Goal: Task Accomplishment & Management: Use online tool/utility

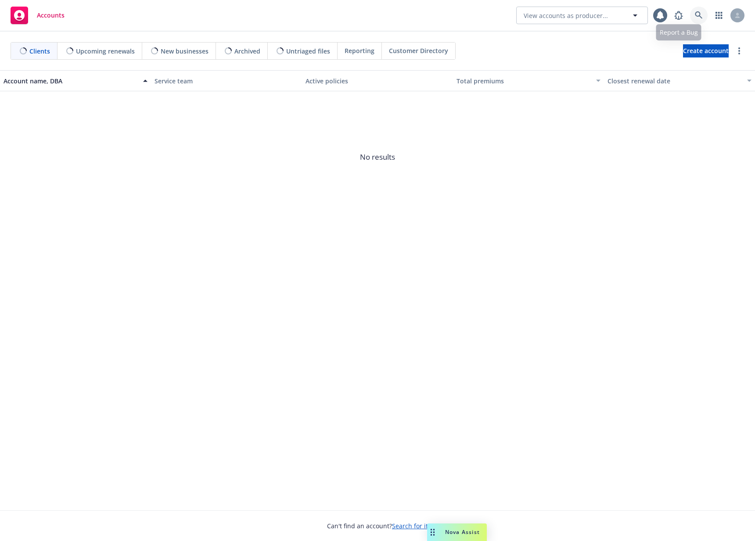
click at [702, 18] on icon at bounding box center [699, 15] width 8 height 8
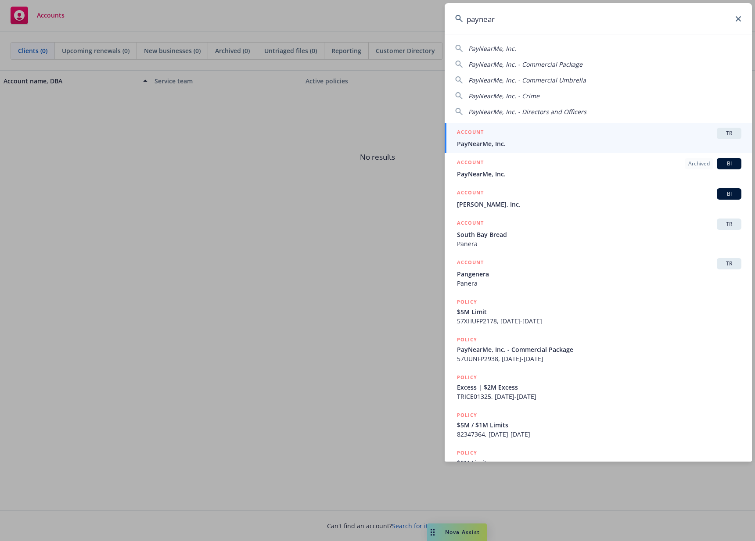
type input "paynear"
click at [570, 137] on div "ACCOUNT TR" at bounding box center [599, 133] width 284 height 11
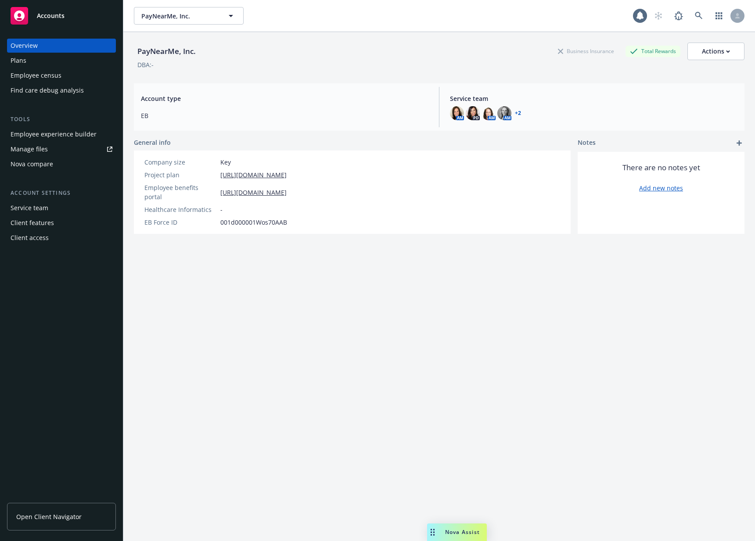
click at [52, 65] on div "Plans" at bounding box center [62, 61] width 102 height 14
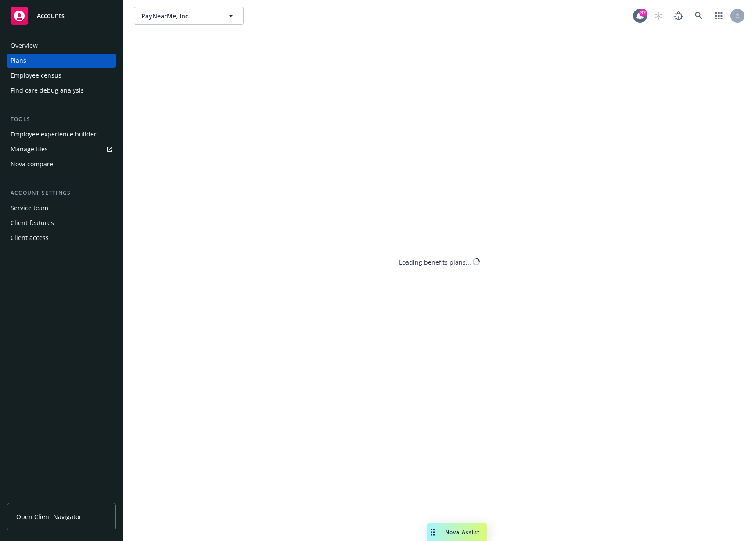
click at [56, 129] on div "Employee experience builder" at bounding box center [54, 134] width 86 height 14
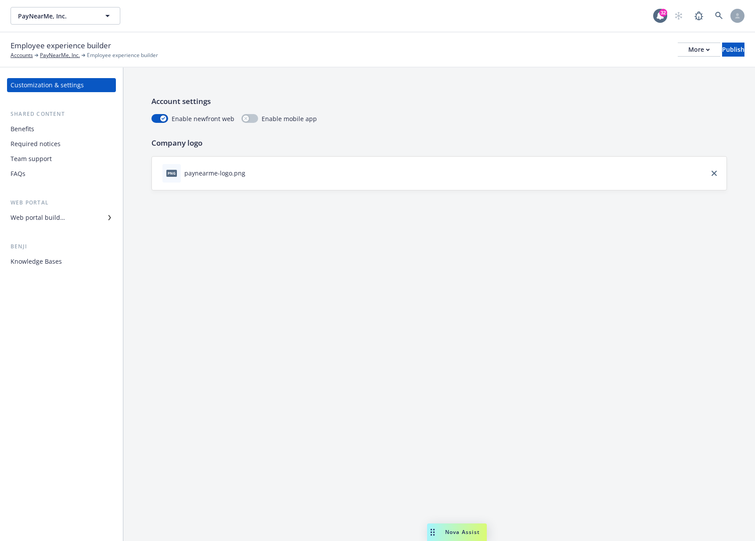
click at [47, 266] on div "Knowledge Bases" at bounding box center [36, 262] width 51 height 14
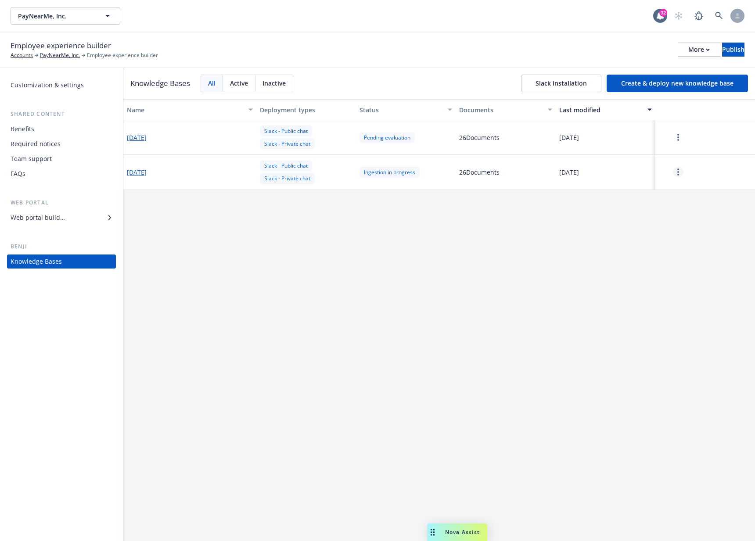
click at [677, 176] on link "more" at bounding box center [678, 172] width 11 height 11
click at [678, 194] on div "Resume" at bounding box center [678, 192] width 52 height 14
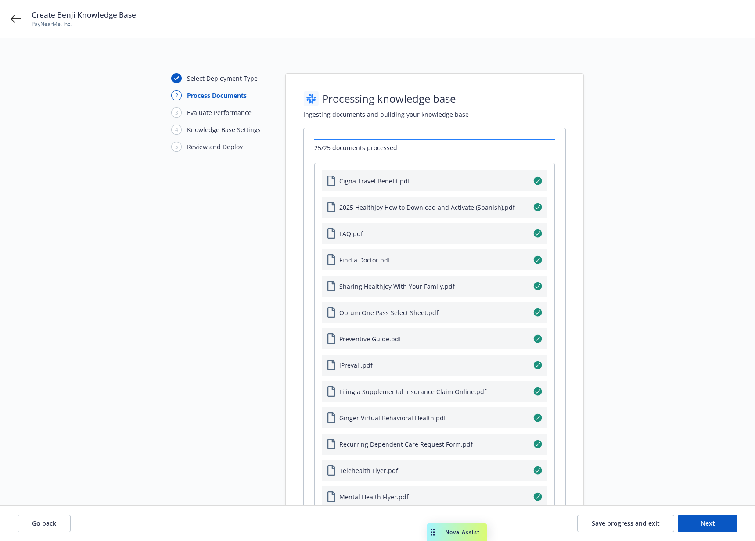
click at [588, 109] on div "Select Deployment Type 2 Process Documents 3 Evaluate Performance 4 Knowledge B…" at bounding box center [378, 488] width 734 height 830
click at [31, 514] on div "Go back Save progress and exit Next" at bounding box center [377, 523] width 755 height 35
click at [14, 16] on icon at bounding box center [16, 19] width 11 height 11
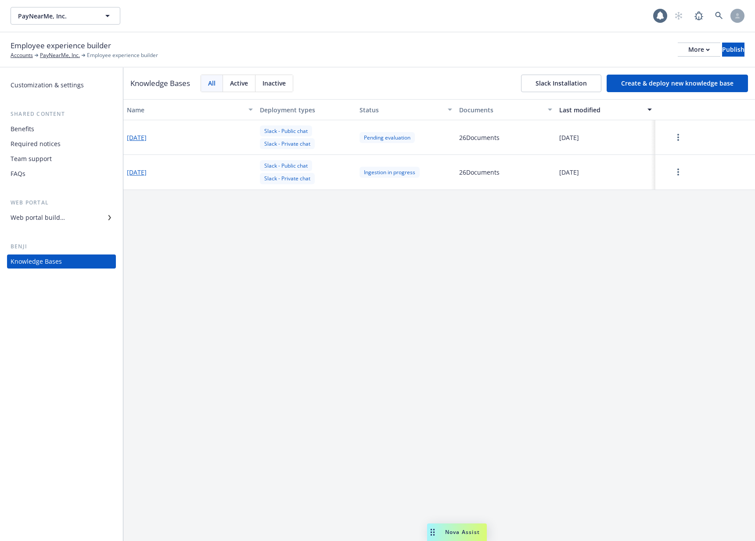
click at [495, 220] on div "Name Deployment types Status Documents Last modified [DATE] Slack - Public chat…" at bounding box center [438, 320] width 631 height 442
click at [142, 169] on button "[DATE]" at bounding box center [137, 172] width 20 height 9
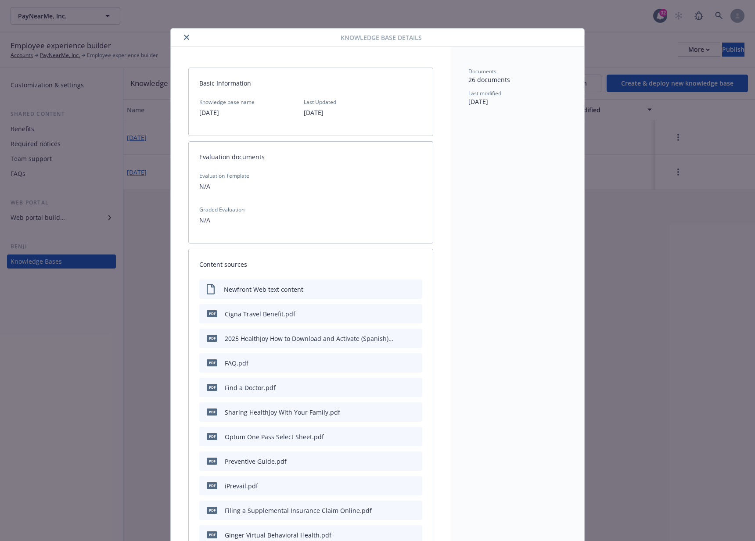
scroll to position [26, 0]
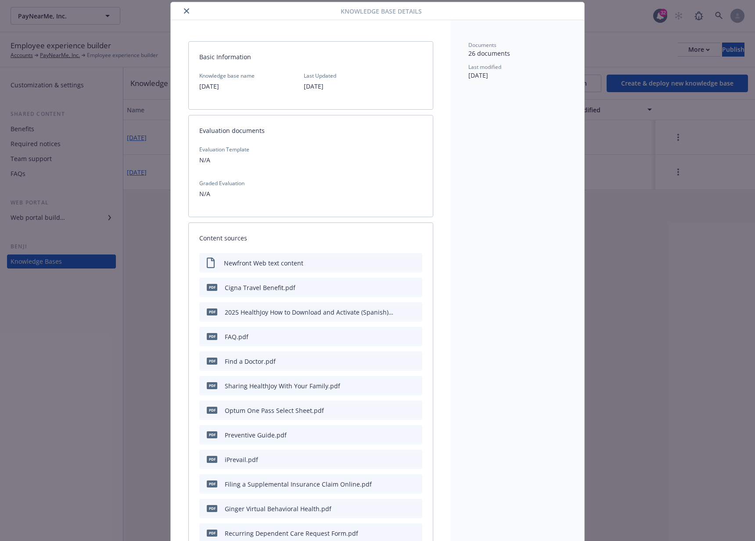
drag, startPoint x: 508, startPoint y: 78, endPoint x: 480, endPoint y: 75, distance: 28.2
click at [480, 75] on div "Last modified [DATE]" at bounding box center [517, 71] width 98 height 17
click at [480, 75] on span "09/19/2025" at bounding box center [478, 75] width 20 height 8
drag, startPoint x: 182, startPoint y: 10, endPoint x: 314, endPoint y: 233, distance: 258.7
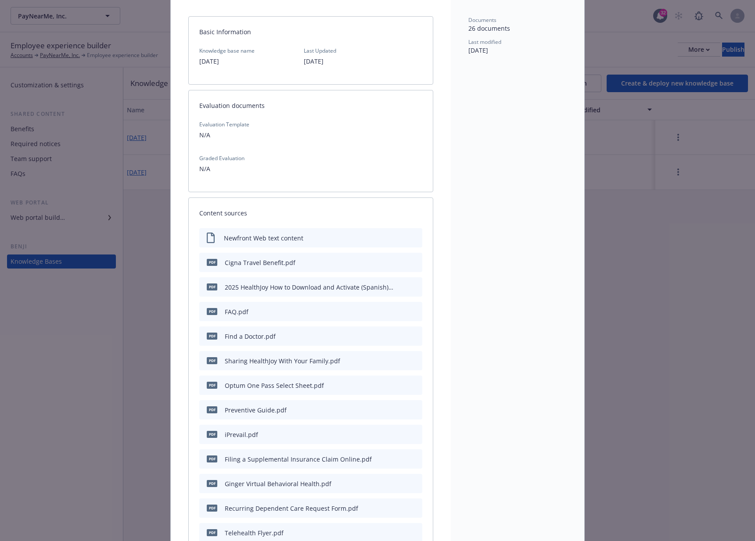
scroll to position [0, 0]
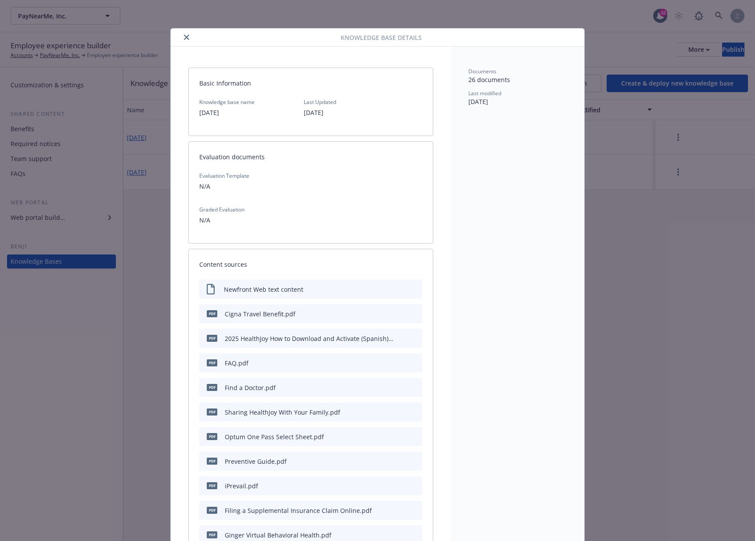
click at [184, 36] on icon "close" at bounding box center [186, 37] width 5 height 5
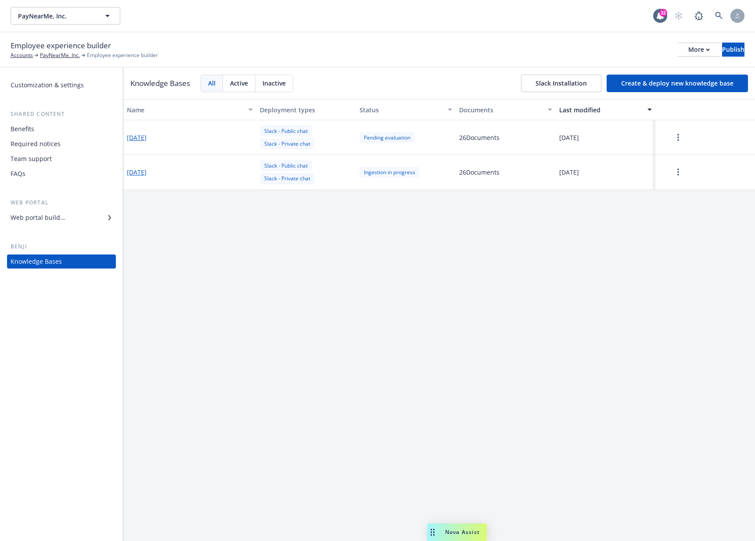
click at [208, 234] on div "Name Deployment types Status Documents Last modified 2025-09-19 Slack - Public …" at bounding box center [438, 320] width 631 height 442
click at [320, 303] on div "Name Deployment types Status Documents Last modified 2025-09-19 Slack - Public …" at bounding box center [438, 320] width 631 height 442
click at [283, 222] on div "Name Deployment types Status Documents Last modified 2025-09-19 Slack - Public …" at bounding box center [438, 320] width 631 height 442
click at [399, 215] on div "Name Deployment types Status Documents Last modified 2025-09-19 Slack - Public …" at bounding box center [438, 320] width 631 height 442
click at [601, 205] on div "Name Deployment types Status Documents Last modified 2025-09-19 Slack - Public …" at bounding box center [438, 320] width 631 height 442
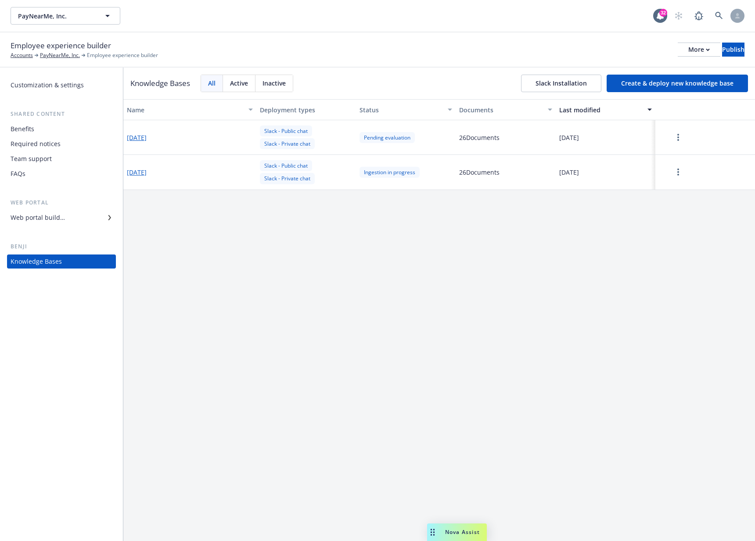
click at [356, 231] on div "Name Deployment types Status Documents Last modified 2025-09-19 Slack - Public …" at bounding box center [438, 320] width 631 height 442
drag, startPoint x: 239, startPoint y: 251, endPoint x: 229, endPoint y: 248, distance: 10.4
click at [238, 251] on div "Name Deployment types Status Documents Last modified 2025-09-19 Slack - Public …" at bounding box center [438, 320] width 631 height 442
click at [677, 140] on icon "more" at bounding box center [678, 137] width 2 height 7
click at [427, 314] on div "Name Deployment types Status Documents Last modified 2025-09-19 Slack - Public …" at bounding box center [438, 320] width 631 height 442
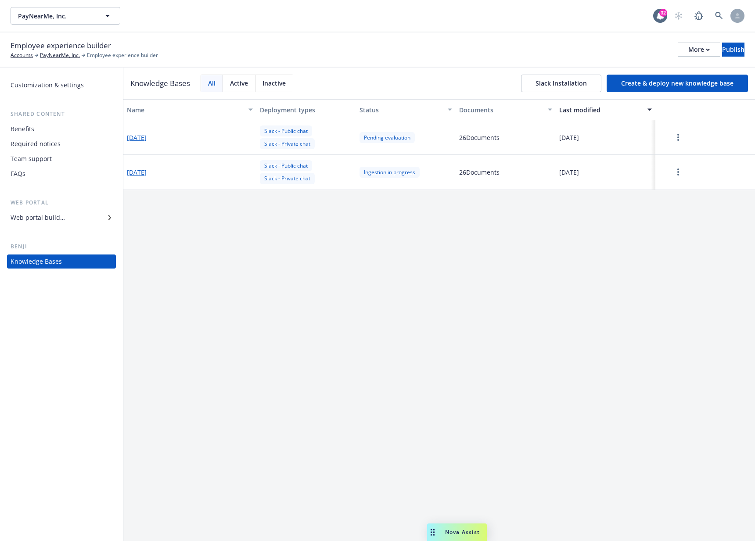
click at [671, 134] on button "button" at bounding box center [678, 138] width 39 height 18
click at [677, 153] on div "Resume" at bounding box center [678, 157] width 52 height 14
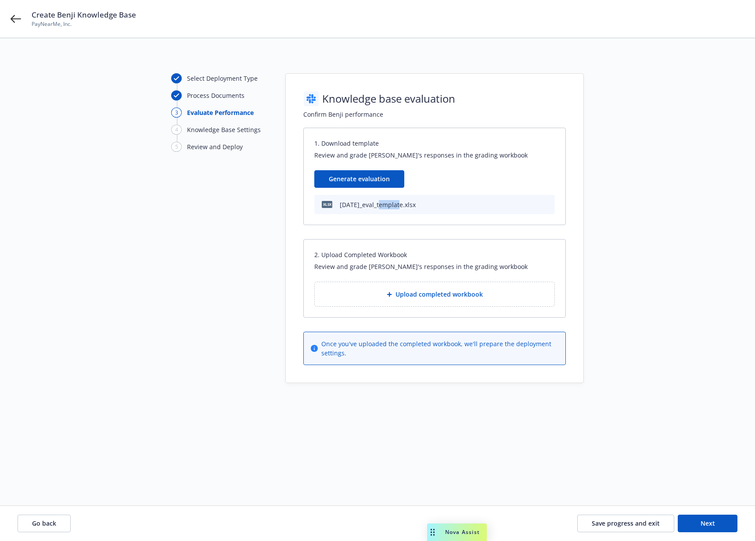
drag, startPoint x: 397, startPoint y: 207, endPoint x: 381, endPoint y: 204, distance: 16.5
click at [381, 204] on div "2025-09-19_eval_template.xlsx" at bounding box center [378, 204] width 76 height 9
click at [46, 523] on span "Go back" at bounding box center [44, 523] width 24 height 8
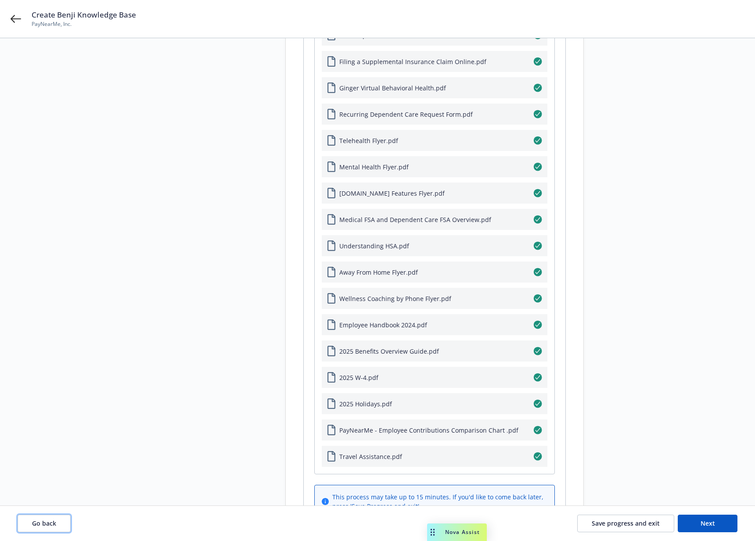
scroll to position [446, 0]
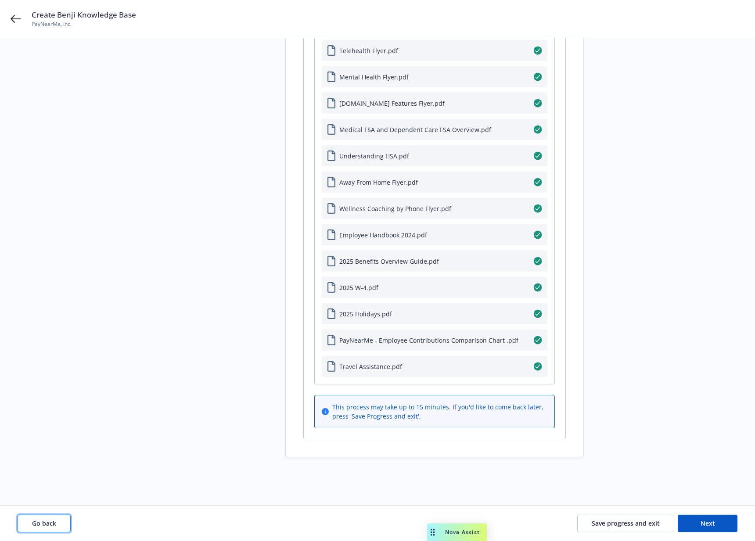
click at [48, 521] on span "Go back" at bounding box center [44, 523] width 24 height 8
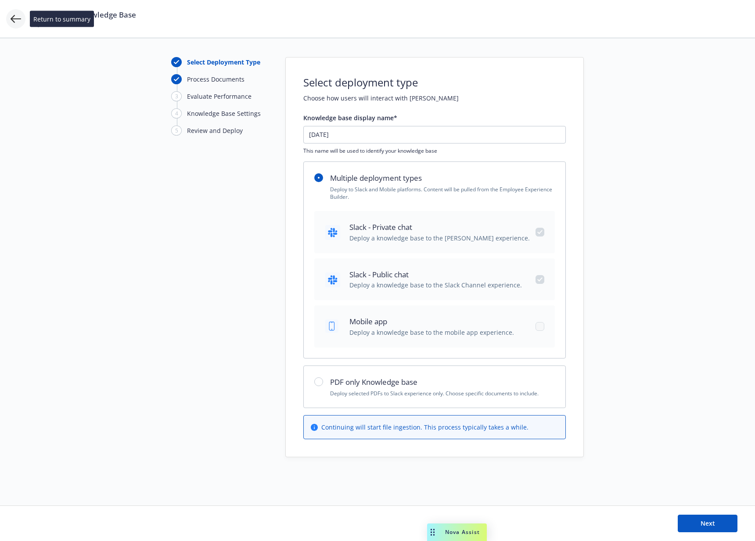
click at [15, 19] on icon at bounding box center [16, 19] width 11 height 11
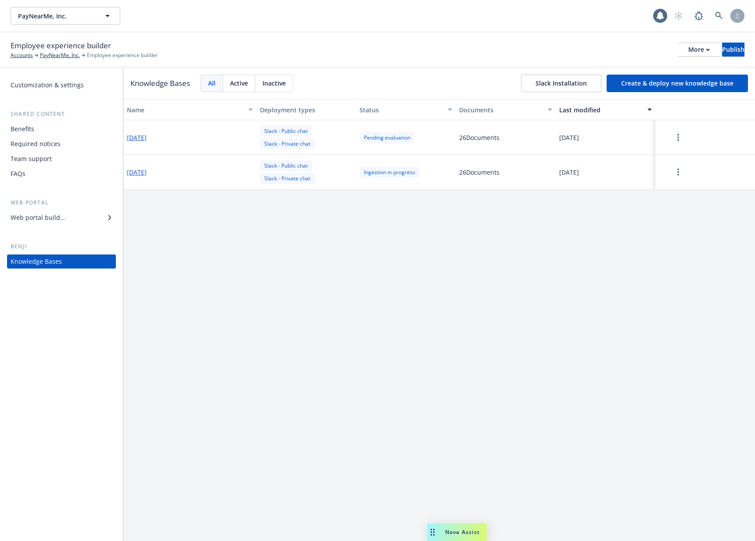
drag, startPoint x: 464, startPoint y: 244, endPoint x: 455, endPoint y: 244, distance: 8.8
click at [463, 244] on div "Name Deployment types Status Documents Last modified 2025-09-19 Slack - Public …" at bounding box center [438, 320] width 631 height 442
click at [581, 288] on div "Name Deployment types Status Documents Last modified 2025-09-19 Slack - Public …" at bounding box center [438, 320] width 631 height 442
click at [660, 171] on button "button" at bounding box center [678, 172] width 39 height 18
click at [516, 245] on div "Name Deployment types Status Documents Last modified 2025-09-19 Slack - Public …" at bounding box center [438, 320] width 631 height 442
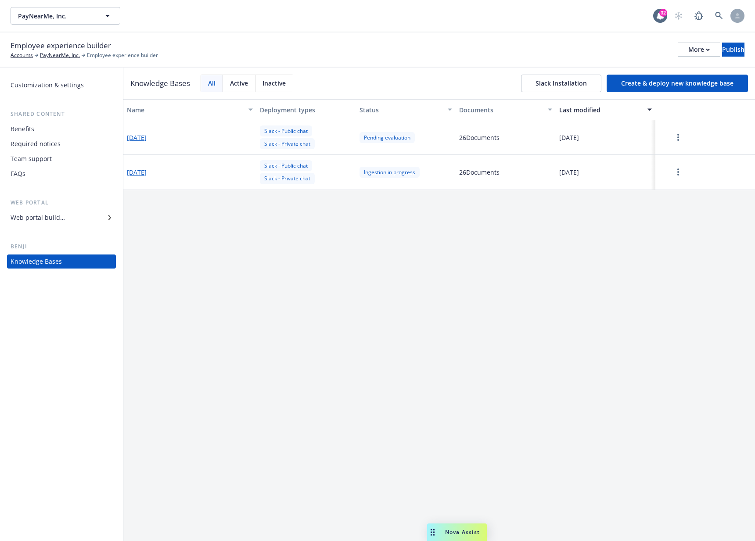
click at [147, 137] on button "2025-09-19" at bounding box center [137, 137] width 20 height 9
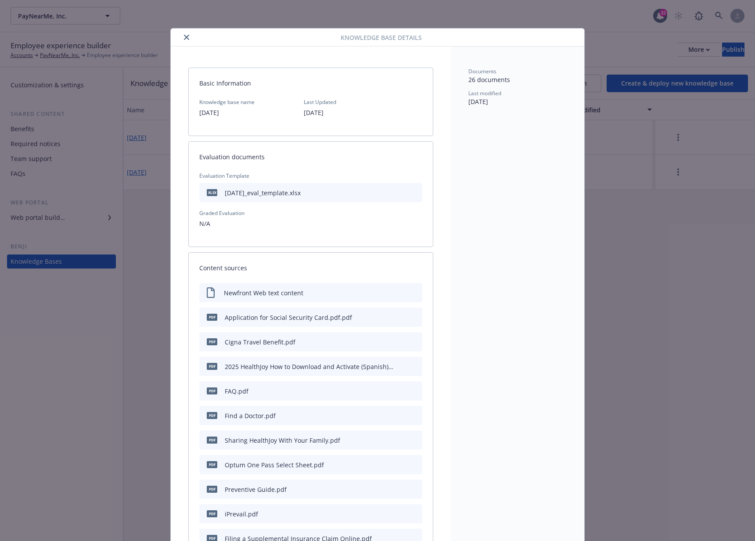
scroll to position [26, 0]
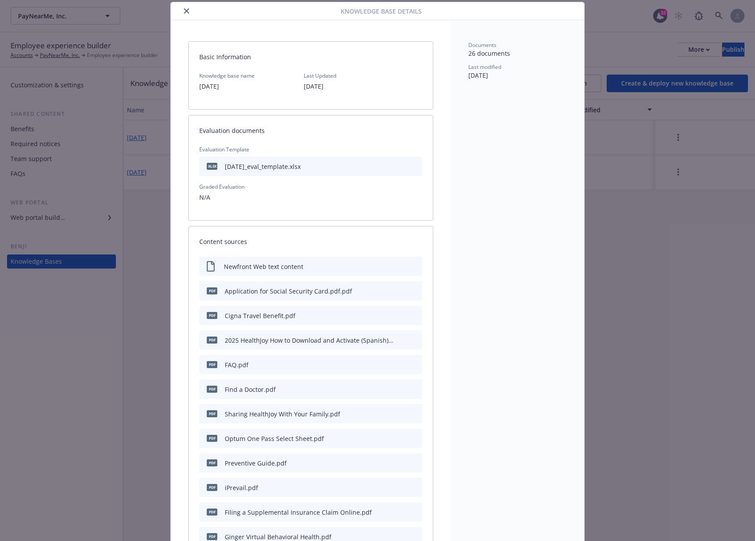
click at [184, 14] on button "close" at bounding box center [186, 11] width 11 height 11
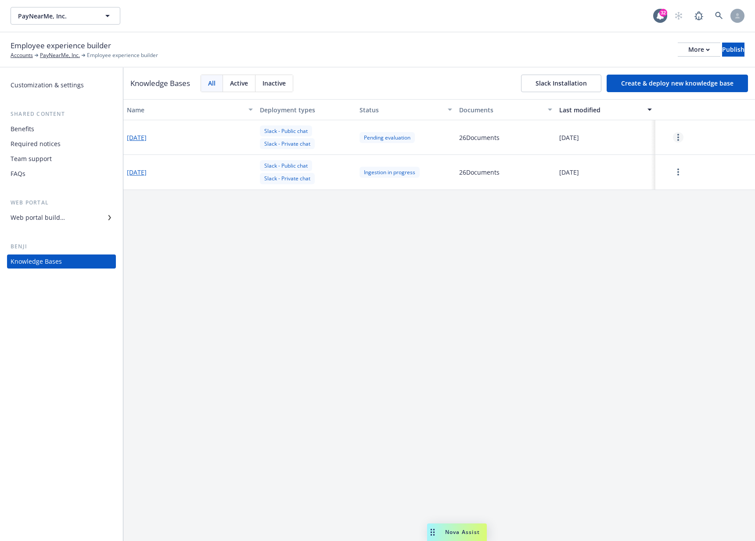
click at [673, 134] on link "more" at bounding box center [678, 137] width 11 height 11
click at [675, 154] on div "Resume" at bounding box center [678, 157] width 52 height 14
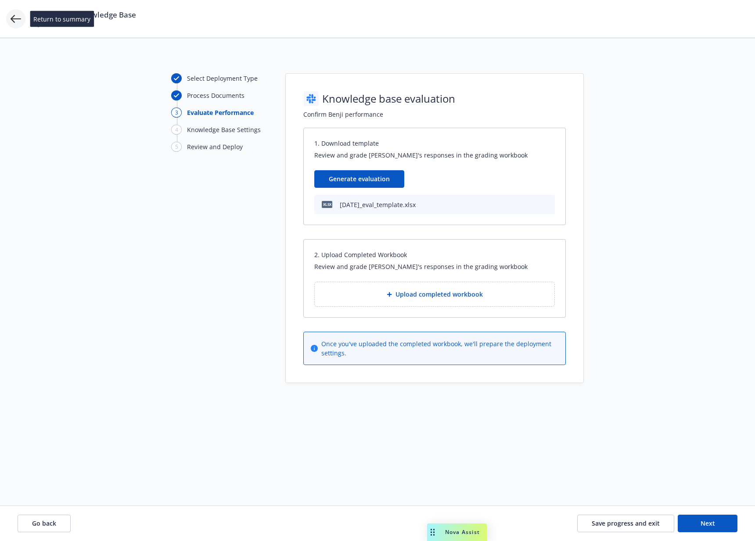
click at [13, 19] on icon at bounding box center [16, 19] width 11 height 11
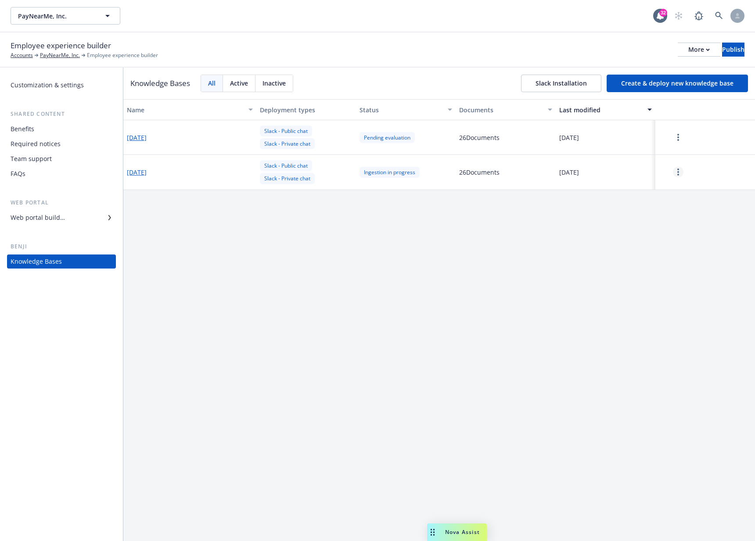
click at [681, 169] on link "more" at bounding box center [678, 172] width 11 height 11
click at [680, 186] on div "Resume" at bounding box center [678, 192] width 52 height 14
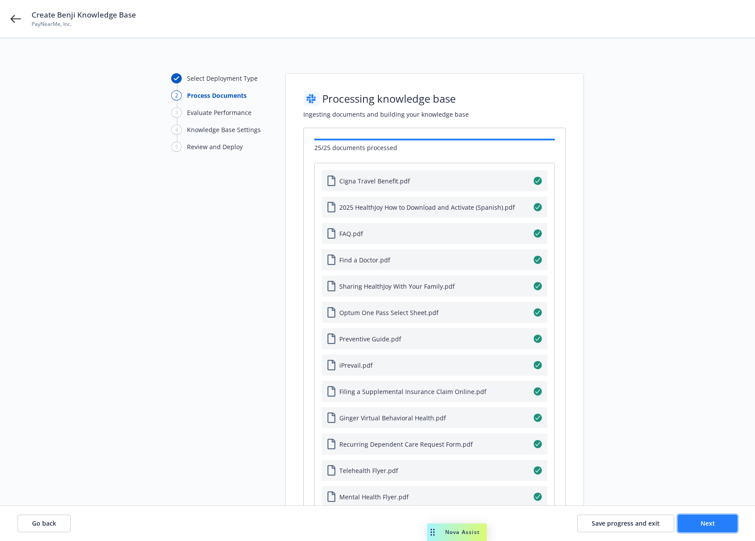
click at [703, 524] on span "Next" at bounding box center [707, 523] width 14 height 8
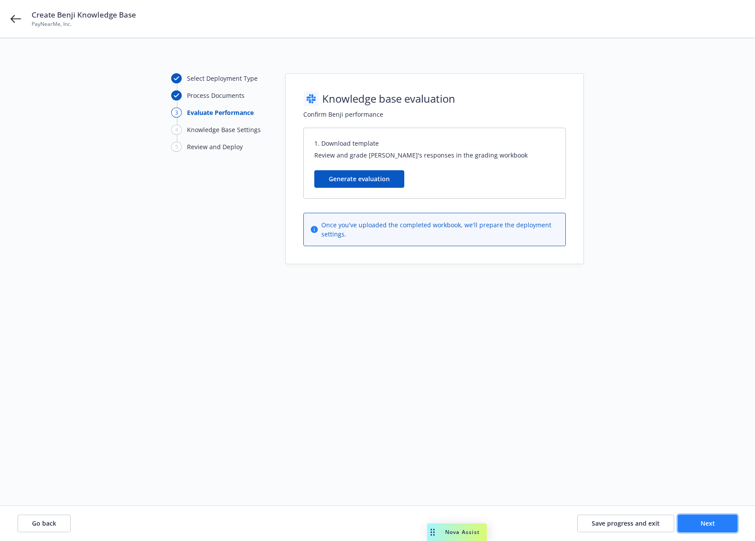
click at [703, 527] on span "Next" at bounding box center [707, 523] width 14 height 8
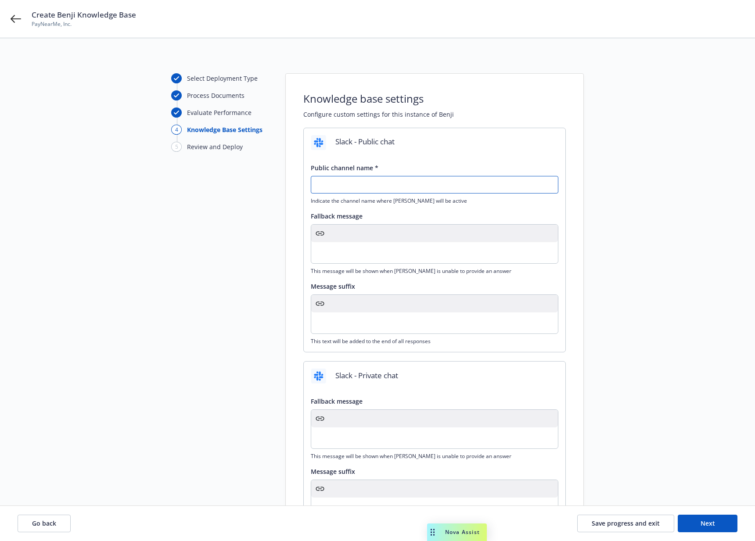
click at [471, 186] on input "text" at bounding box center [434, 184] width 247 height 17
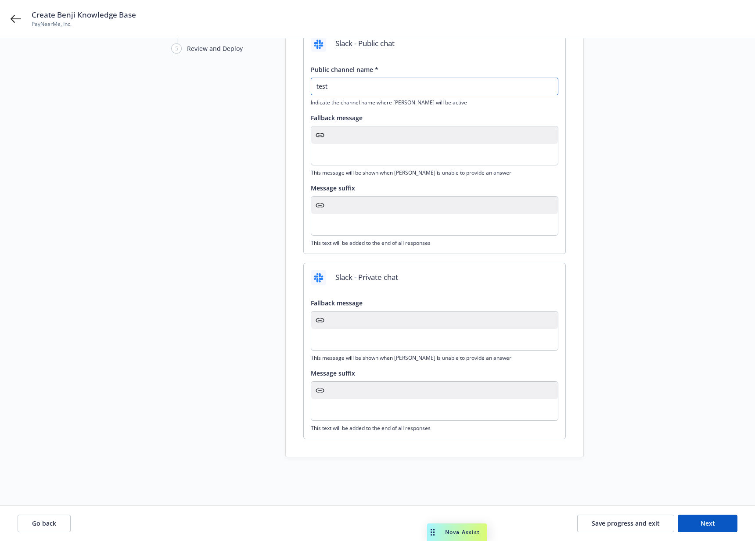
scroll to position [97, 0]
type input "test"
click at [688, 524] on button "Next" at bounding box center [708, 524] width 60 height 18
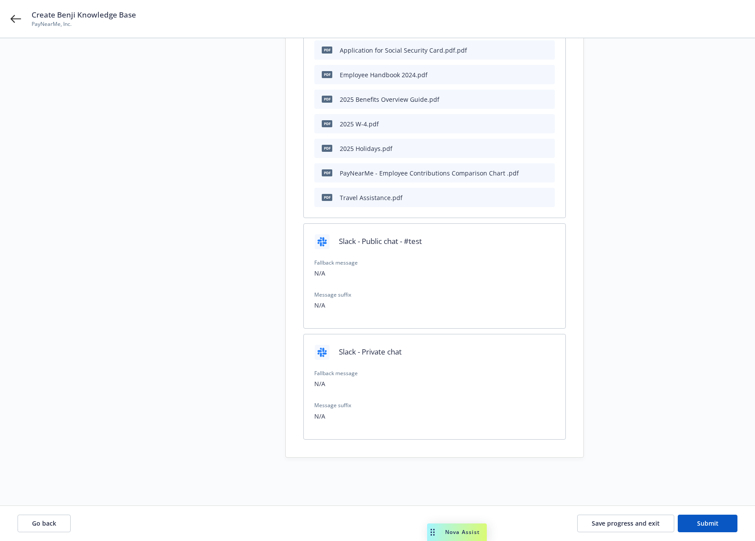
scroll to position [0, 0]
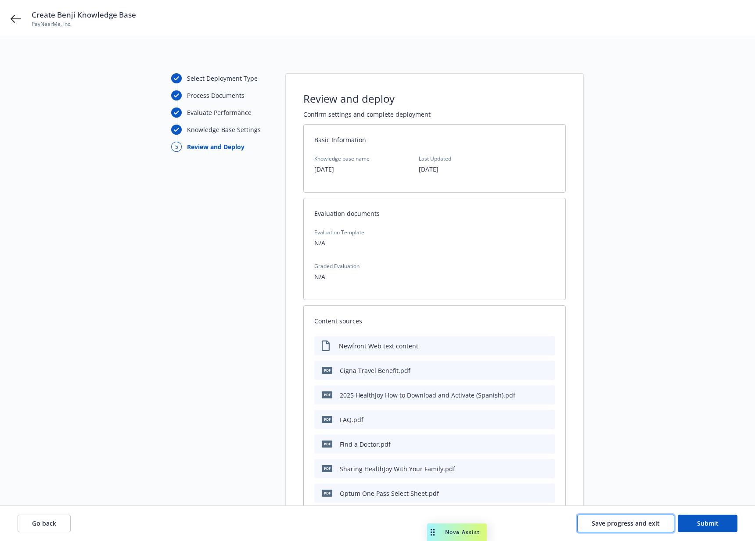
click at [635, 521] on span "Save progress and exit" at bounding box center [626, 523] width 68 height 8
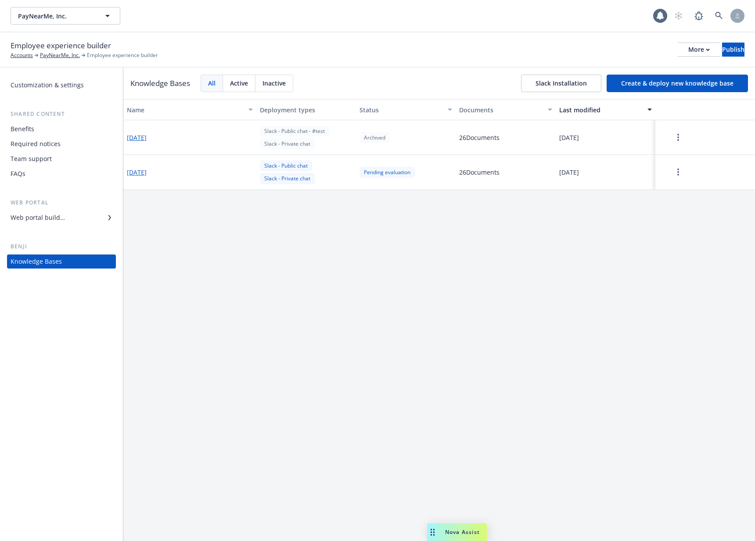
click at [330, 265] on div "Name Deployment types Status Documents Last modified 2025-09-19 Slack - Public …" at bounding box center [438, 320] width 631 height 442
click at [674, 169] on button "button" at bounding box center [678, 172] width 39 height 18
click at [671, 190] on div "Resume" at bounding box center [678, 192] width 52 height 14
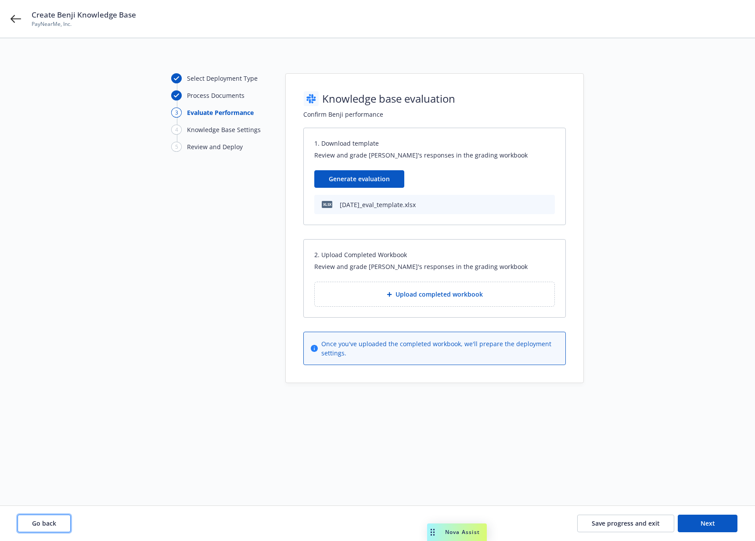
click at [53, 521] on span "Go back" at bounding box center [44, 523] width 24 height 8
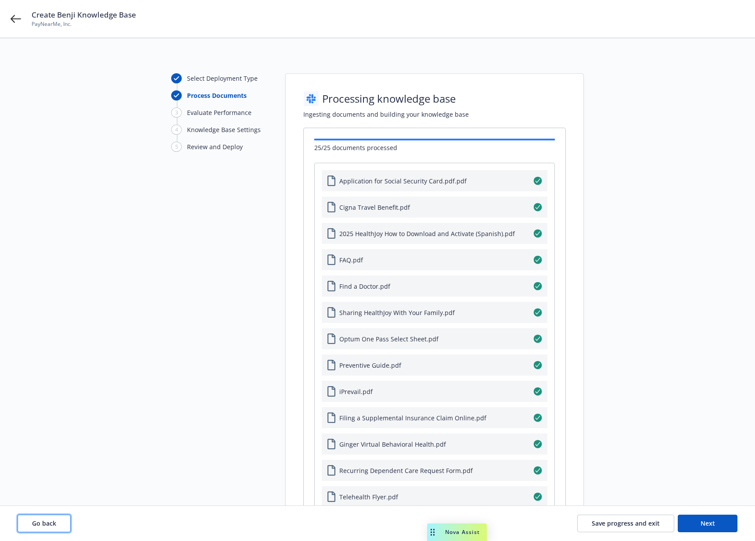
click at [46, 523] on span "Go back" at bounding box center [44, 523] width 24 height 8
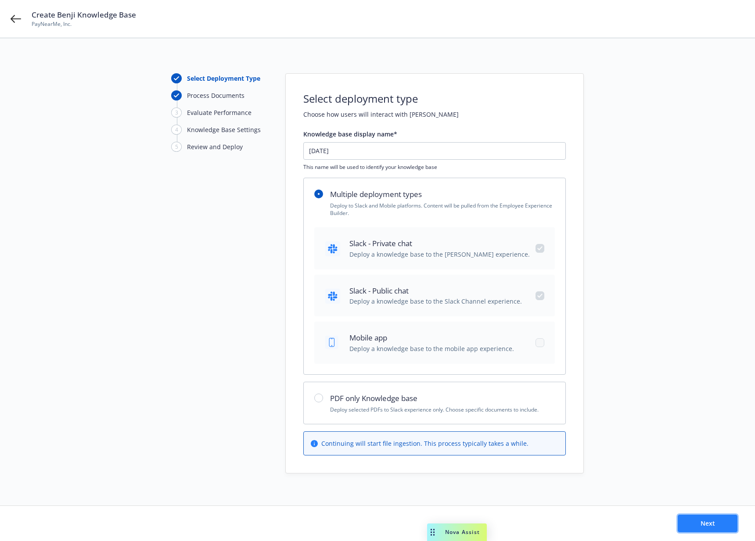
click at [691, 522] on button "Next" at bounding box center [708, 524] width 60 height 18
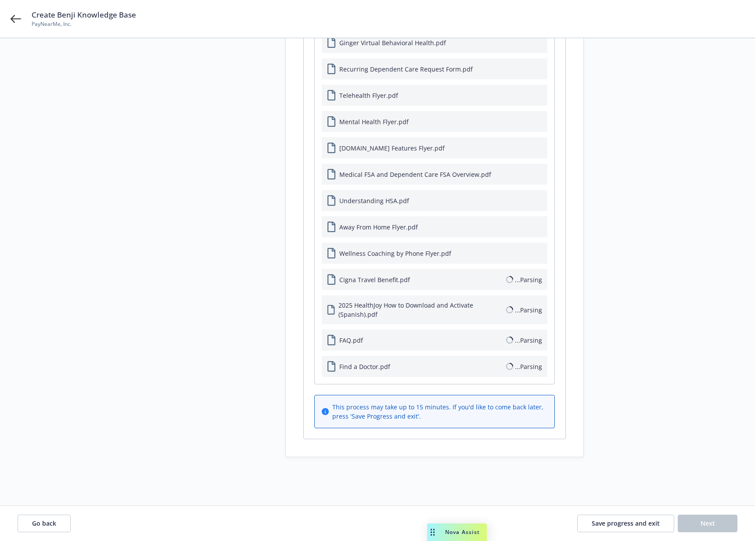
scroll to position [452, 0]
click at [600, 524] on span "Save progress and exit" at bounding box center [626, 523] width 68 height 8
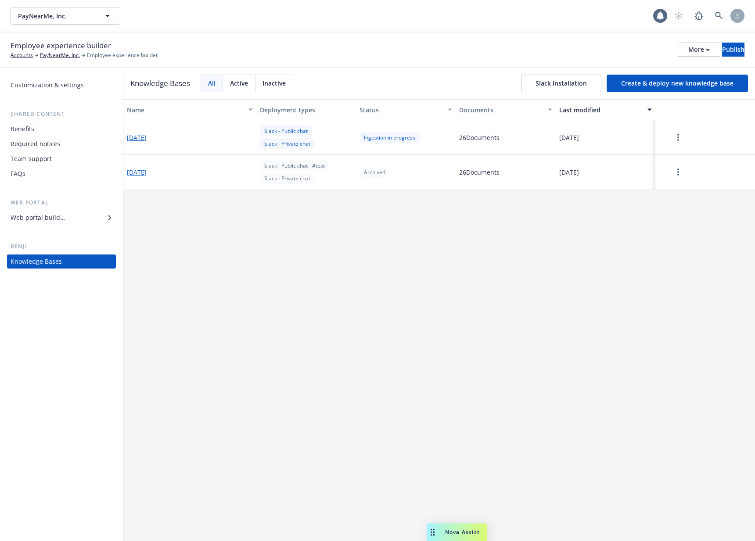
click at [307, 237] on div "Name Deployment types Status Documents Last modified 2025-09-19 Slack - Public …" at bounding box center [438, 320] width 631 height 442
click at [377, 51] on div "Employee experience builder Accounts PayNearMe, Inc. Employee experience builde…" at bounding box center [378, 49] width 734 height 19
click at [375, 262] on div "Name Deployment types Status Documents Last modified 2025-09-19 Slack - Public …" at bounding box center [438, 320] width 631 height 442
click at [678, 133] on link "more" at bounding box center [678, 137] width 11 height 11
click at [671, 154] on div "Resume" at bounding box center [678, 157] width 52 height 14
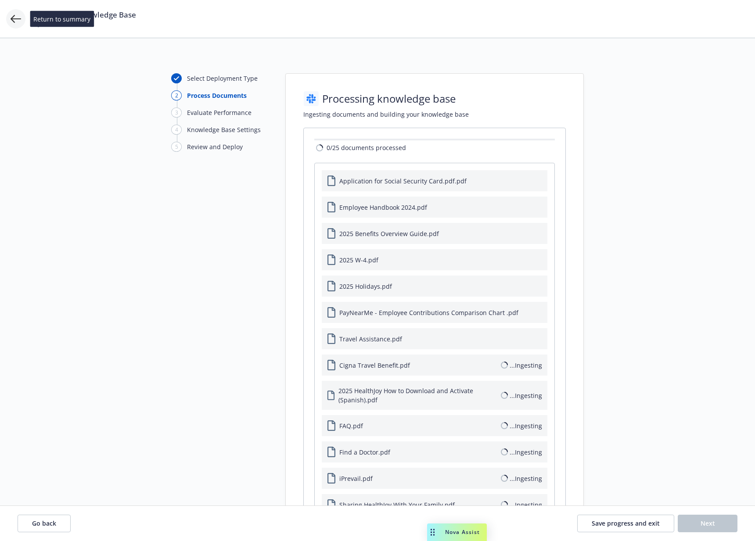
click at [15, 14] on icon at bounding box center [16, 19] width 11 height 11
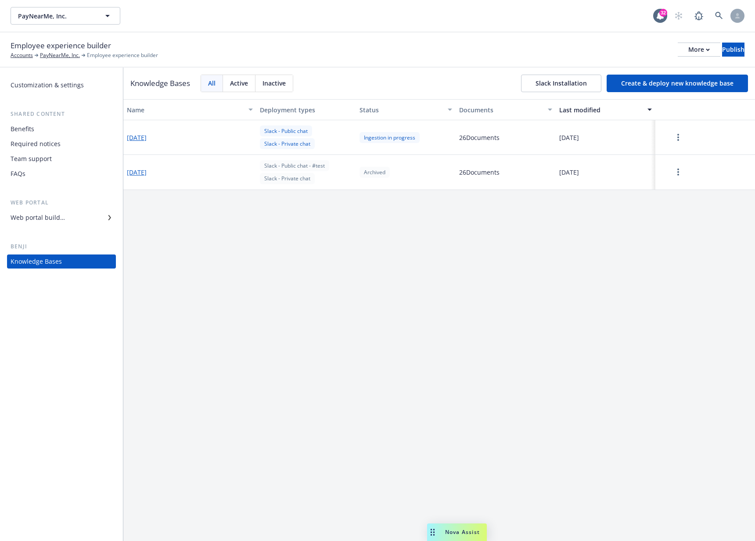
click at [485, 269] on div "Name Deployment types Status Documents Last modified 2025-09-19 Slack - Public …" at bounding box center [438, 320] width 631 height 442
click at [552, 221] on div "Name Deployment types Status Documents Last modified 2025-09-19 Slack - Public …" at bounding box center [438, 320] width 631 height 442
click at [463, 240] on div "Name Deployment types Status Documents Last modified 2025-09-19 Slack - Public …" at bounding box center [438, 320] width 631 height 442
click at [686, 134] on button "button" at bounding box center [678, 138] width 39 height 18
click at [677, 157] on div "Resume" at bounding box center [678, 157] width 52 height 14
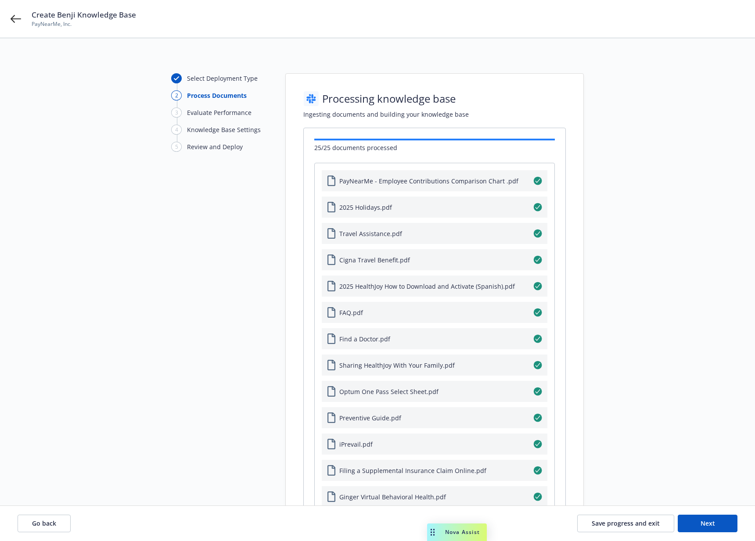
click at [143, 297] on div "Select Deployment Type 2 Process Documents 3 Evaluate Performance 4 Knowledge B…" at bounding box center [378, 488] width 734 height 830
click at [707, 523] on span "Next" at bounding box center [707, 523] width 14 height 8
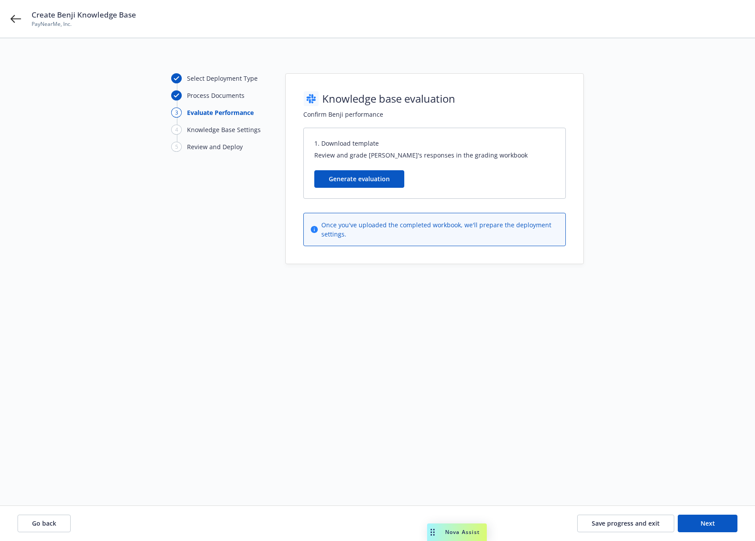
click at [354, 166] on div "1. Download template Review and grade Benji's responses in the grading workbook" at bounding box center [435, 149] width 262 height 42
click at [355, 172] on button "Generate evaluation" at bounding box center [359, 179] width 90 height 18
click at [553, 266] on div "Select Deployment Type Process Documents 3 Evaluate Performance 4 Knowledge Bas…" at bounding box center [377, 275] width 755 height 475
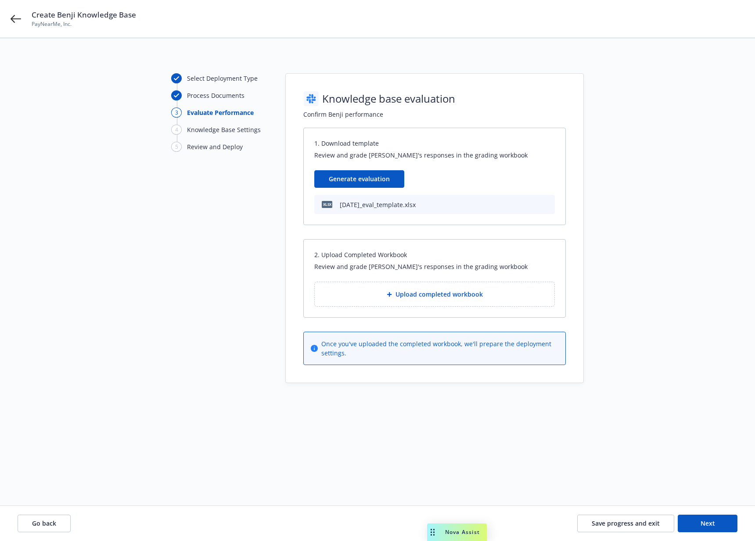
click at [144, 278] on div "Select Deployment Type Process Documents 3 Evaluate Performance 4 Knowledge Bas…" at bounding box center [378, 228] width 734 height 310
click at [598, 517] on button "Save progress and exit" at bounding box center [625, 524] width 97 height 18
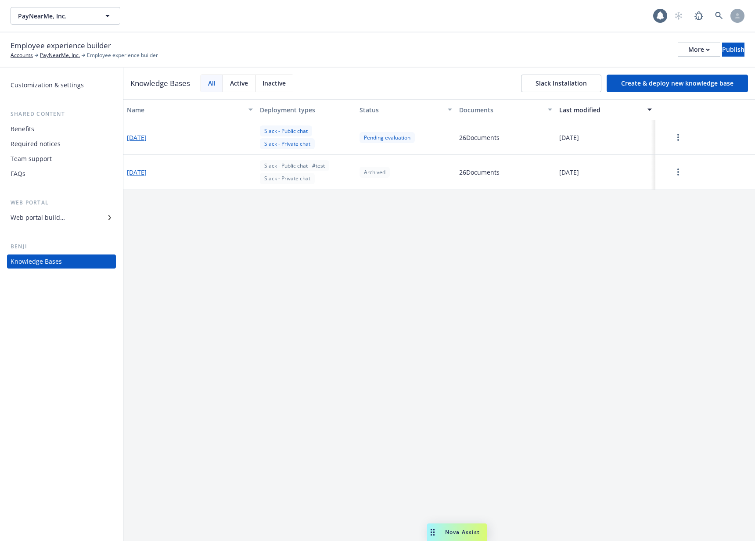
click at [315, 275] on div "Name Deployment types Status Documents Last modified 2025-09-19 Slack - Public …" at bounding box center [438, 320] width 631 height 442
click at [390, 280] on div "Name Deployment types Status Documents Last modified 2025-09-19 Slack - Public …" at bounding box center [438, 320] width 631 height 442
